Goal: Information Seeking & Learning: Learn about a topic

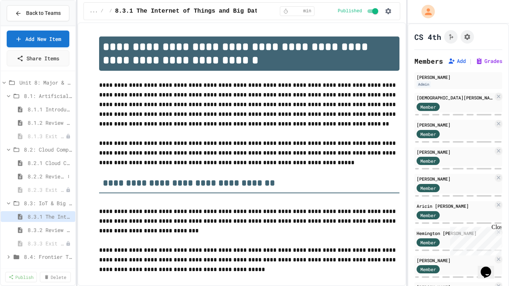
click at [57, 176] on span "8.2.2 Review - Cloud Computing" at bounding box center [46, 176] width 37 height 8
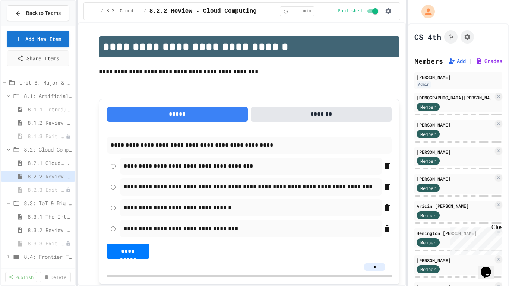
click at [44, 165] on span "8.2.1 Cloud Computing: Transforming the Digital World" at bounding box center [46, 163] width 37 height 8
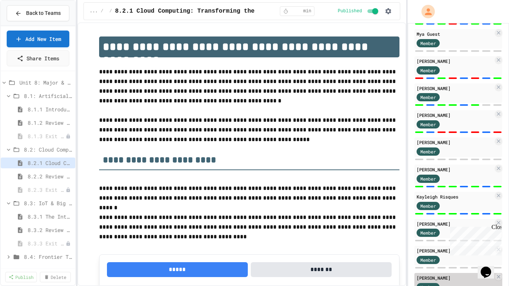
scroll to position [398, 0]
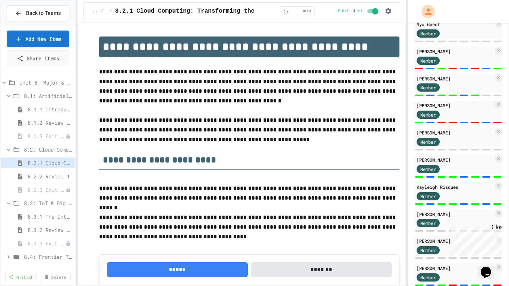
click at [54, 176] on span "8.2.2 Review - Cloud Computing" at bounding box center [46, 176] width 37 height 8
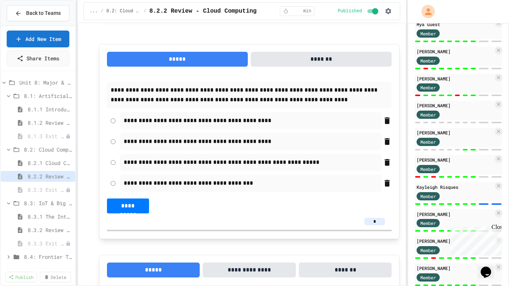
scroll to position [1543, 0]
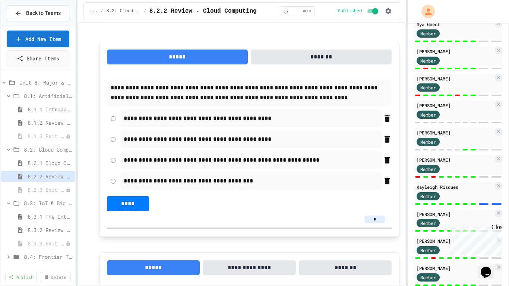
click at [306, 167] on div "**********" at bounding box center [251, 160] width 262 height 17
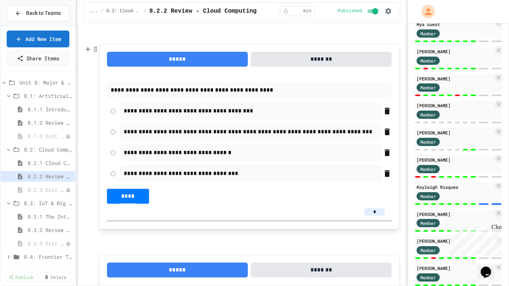
scroll to position [0, 0]
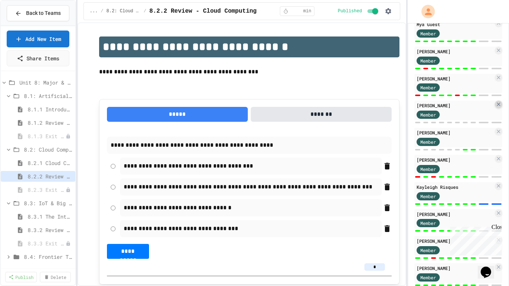
click at [498, 104] on icon at bounding box center [497, 104] width 3 height 3
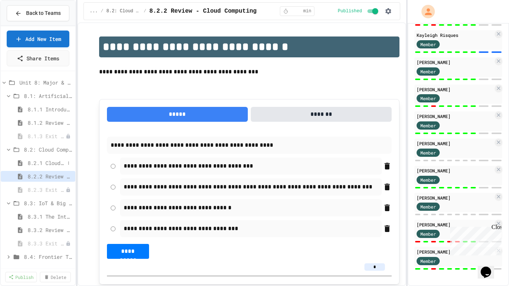
click at [48, 161] on span "8.2.1 Cloud Computing: Transforming the Digital World" at bounding box center [46, 163] width 37 height 8
